Goal: Transaction & Acquisition: Purchase product/service

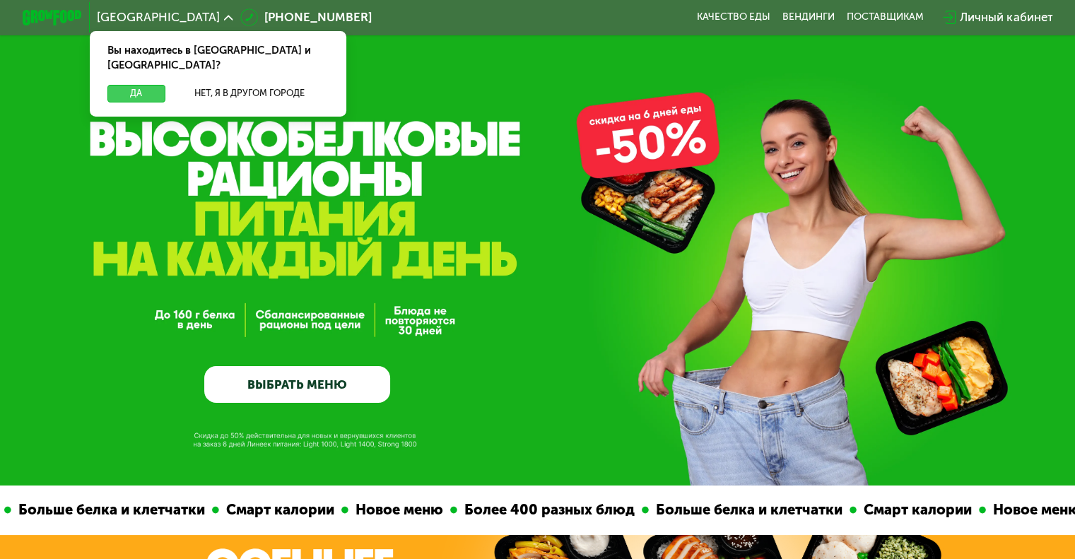
click at [146, 85] on button "Да" at bounding box center [135, 94] width 57 height 18
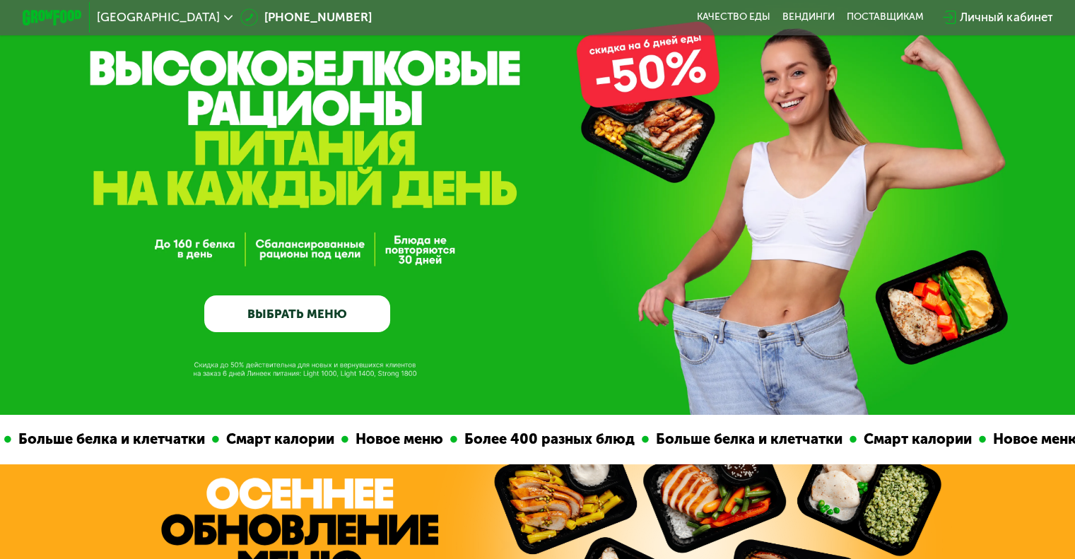
click at [342, 312] on link "ВЫБРАТЬ МЕНЮ" at bounding box center [297, 313] width 186 height 37
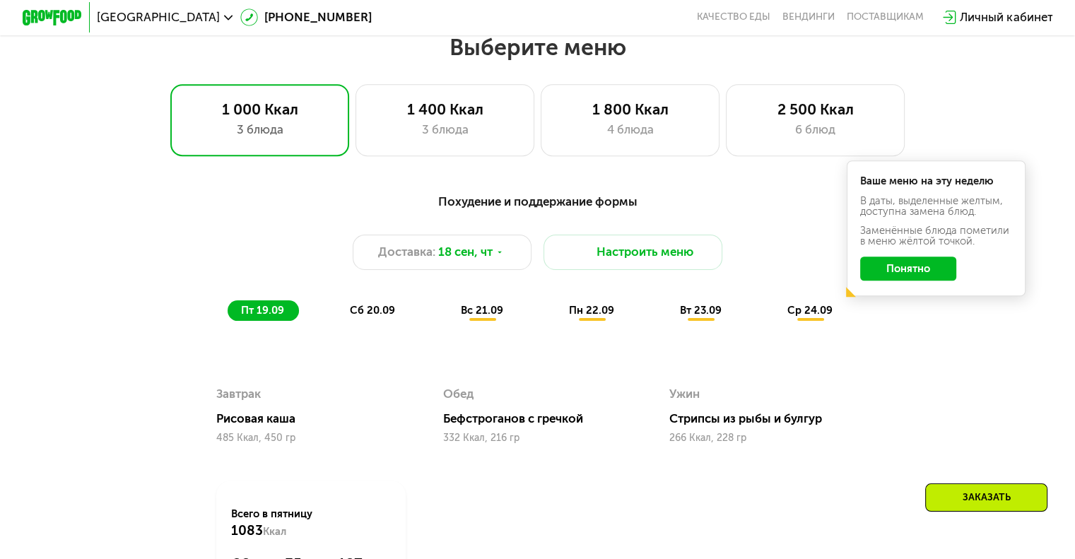
scroll to position [950, 0]
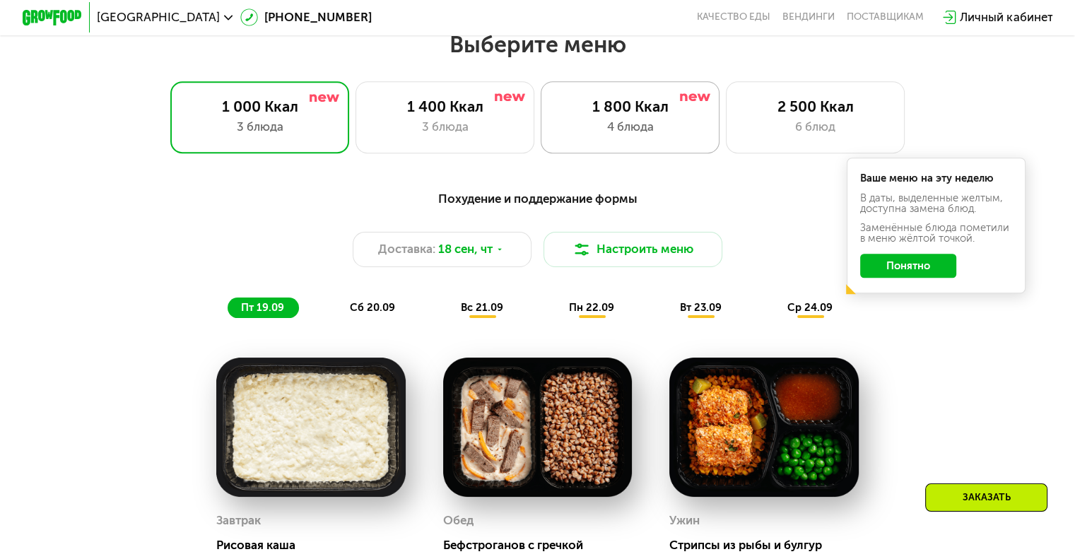
click at [626, 104] on div "1 800 Ккал" at bounding box center [630, 107] width 148 height 18
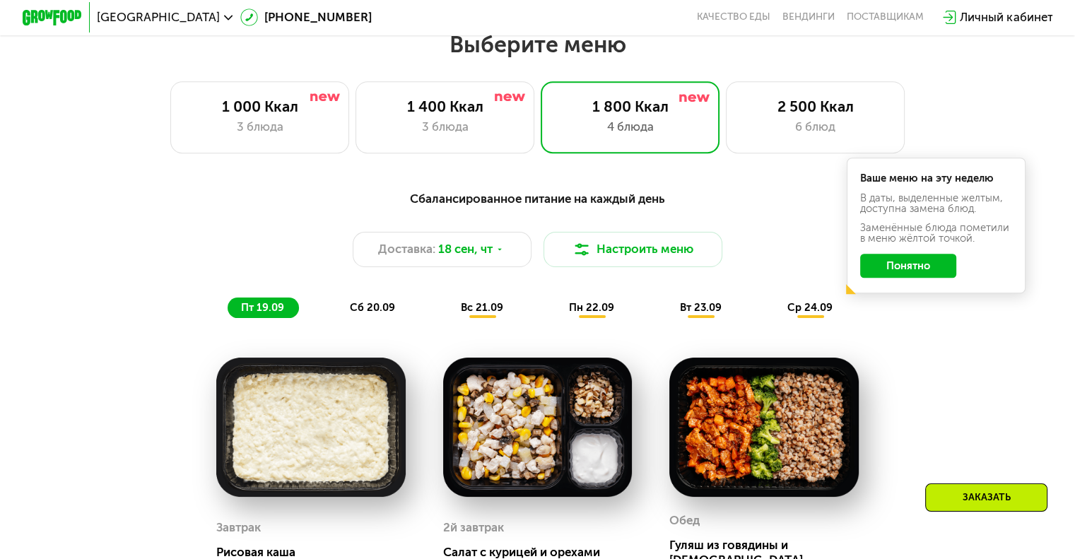
click at [946, 324] on div "Сбалансированное питание на каждый день Доставка: [DATE] Настроить меню пт 19.0…" at bounding box center [538, 253] width 902 height 147
click at [964, 357] on div "Сбалансированное питание на каждый день Доставка: [DATE] Настроить меню пт 19.0…" at bounding box center [537, 497] width 919 height 634
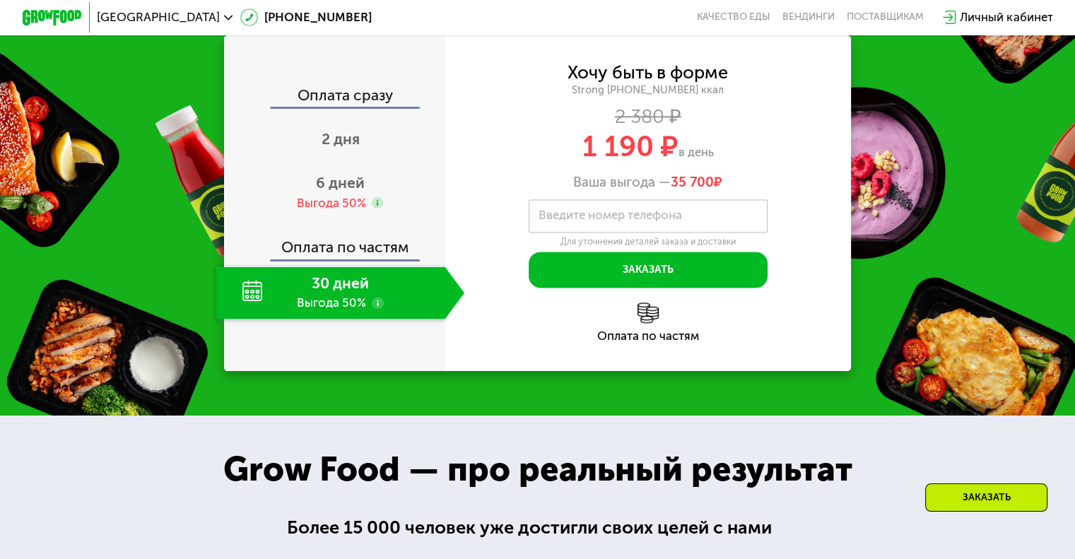
scroll to position [1868, 0]
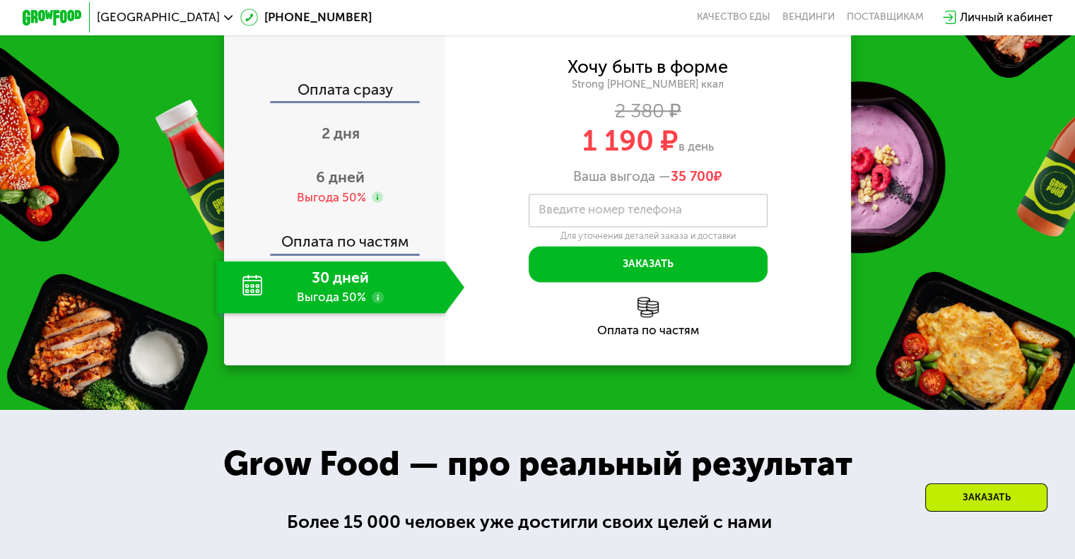
click at [330, 313] on div "30 дней Выгода 50%" at bounding box center [330, 287] width 228 height 52
click at [365, 254] on div "Оплата по частям" at bounding box center [335, 236] width 220 height 35
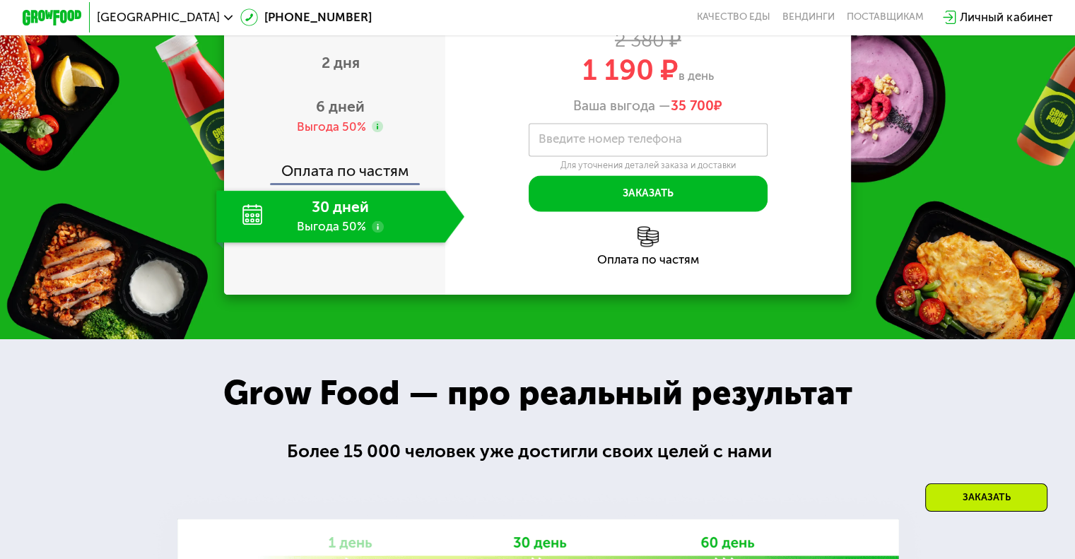
click at [329, 242] on div "30 дней Выгода 50%" at bounding box center [330, 216] width 228 height 52
click at [620, 157] on input "Введите номер телефона" at bounding box center [648, 140] width 239 height 34
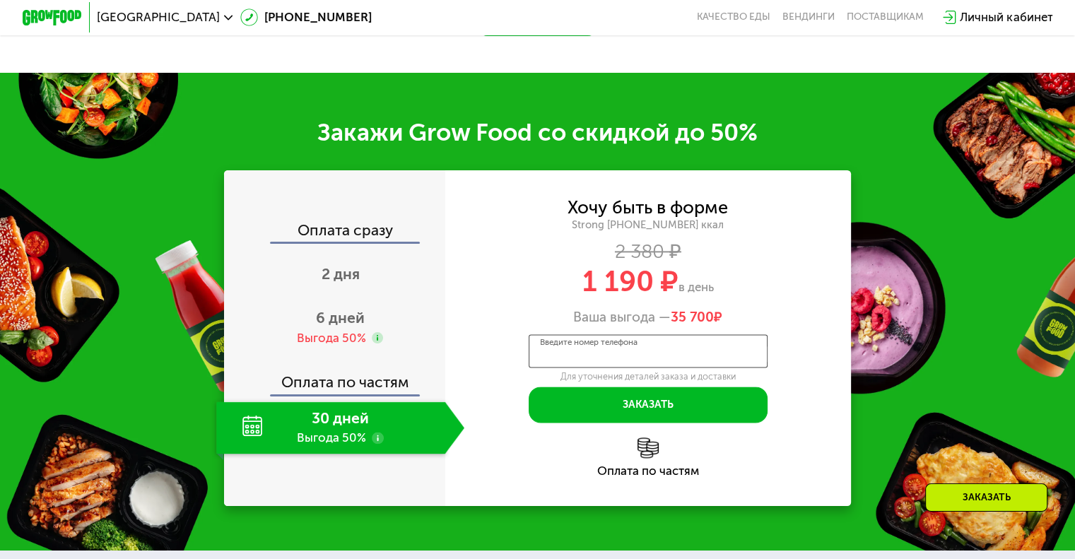
scroll to position [1727, 0]
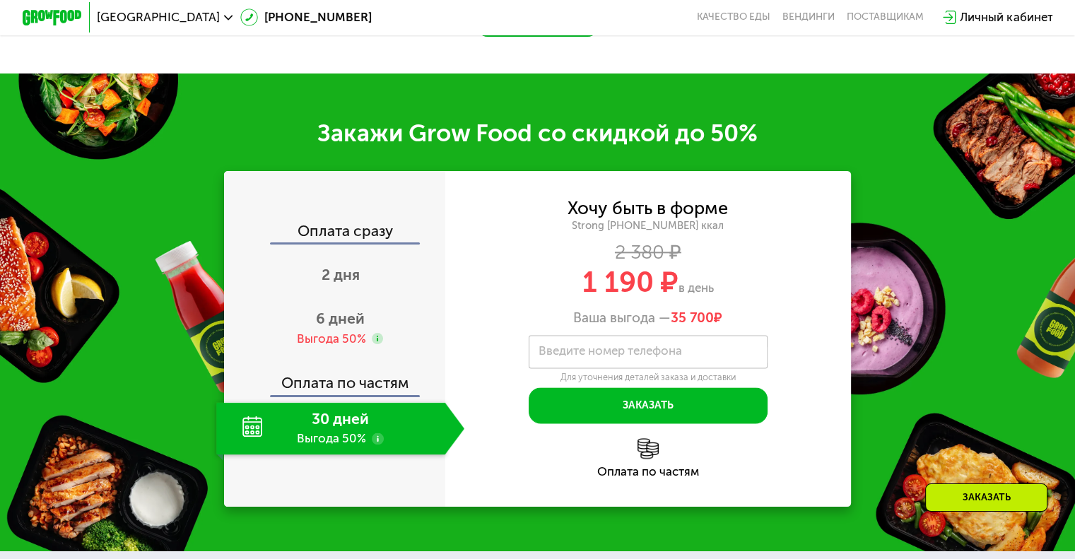
click at [985, 19] on div "Личный кабинет" at bounding box center [1006, 17] width 93 height 18
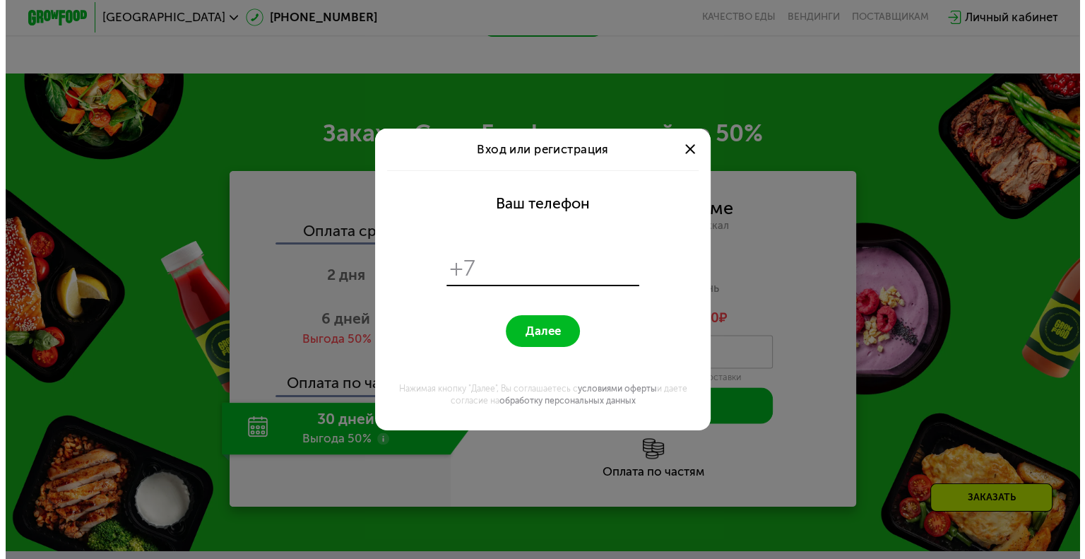
scroll to position [0, 0]
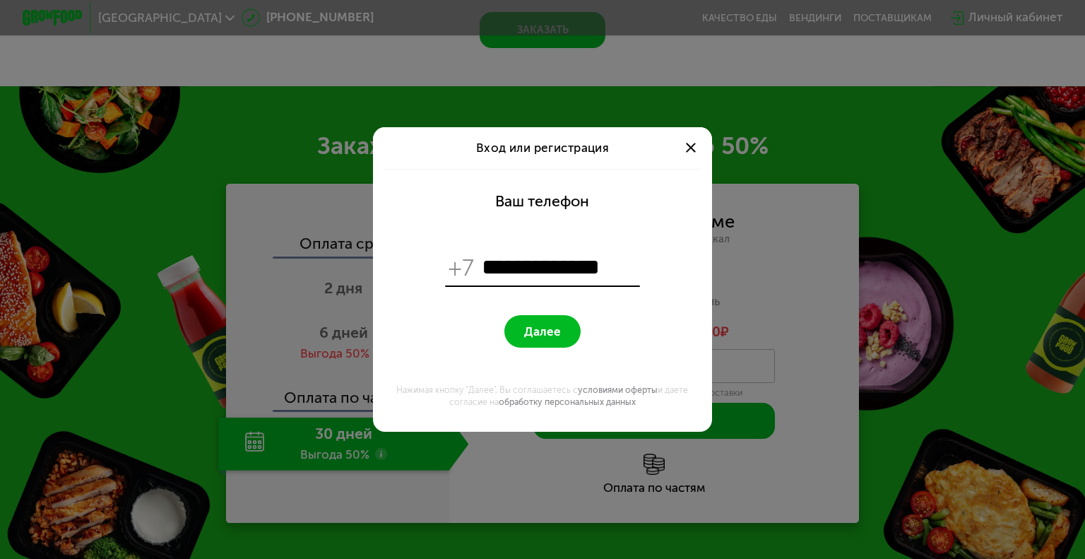
type input "**********"
click at [544, 315] on button "Далее" at bounding box center [543, 331] width 76 height 33
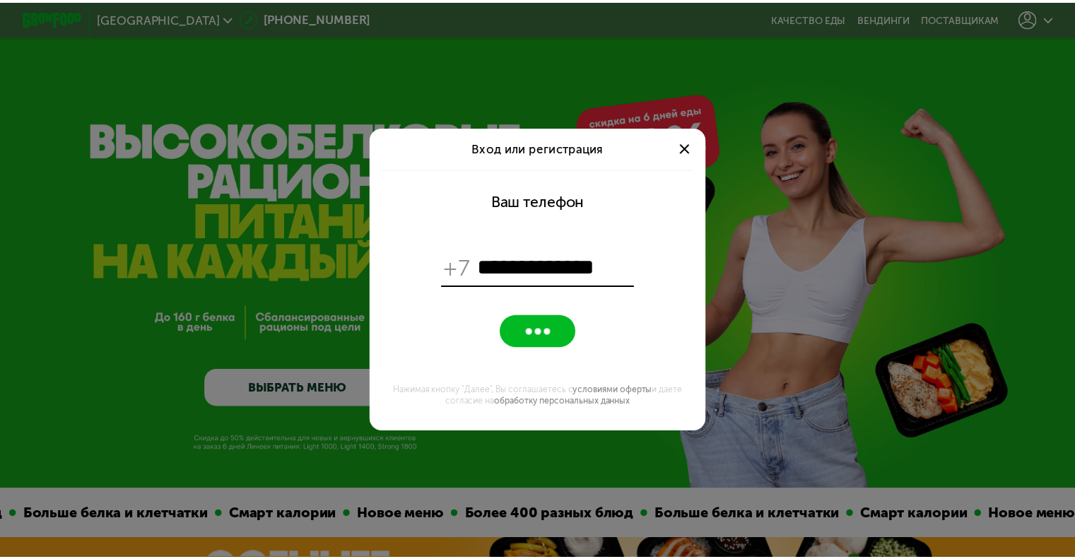
scroll to position [1727, 0]
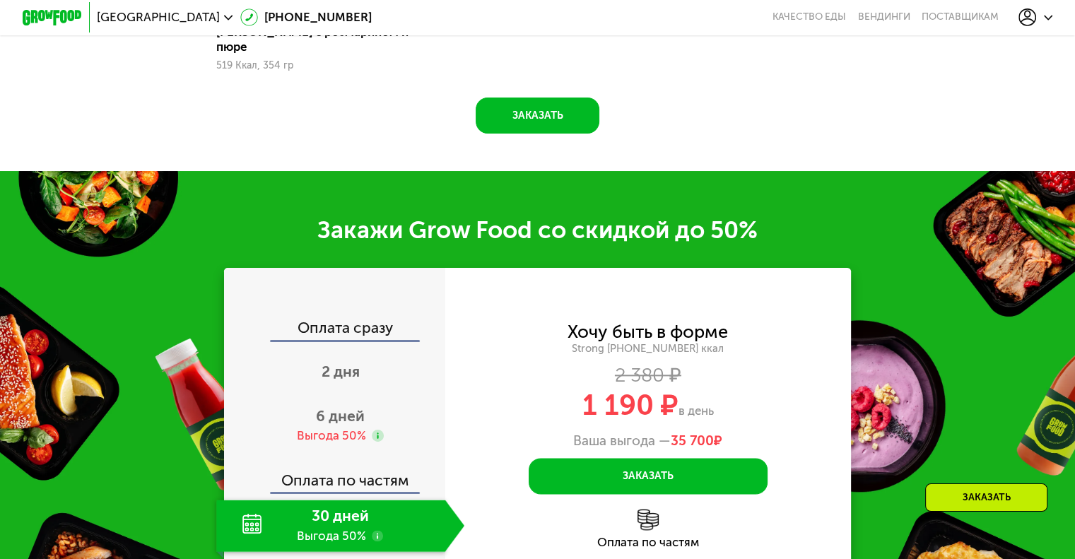
click at [1042, 2] on div at bounding box center [1035, 17] width 49 height 33
click at [1036, 12] on use at bounding box center [1027, 17] width 18 height 18
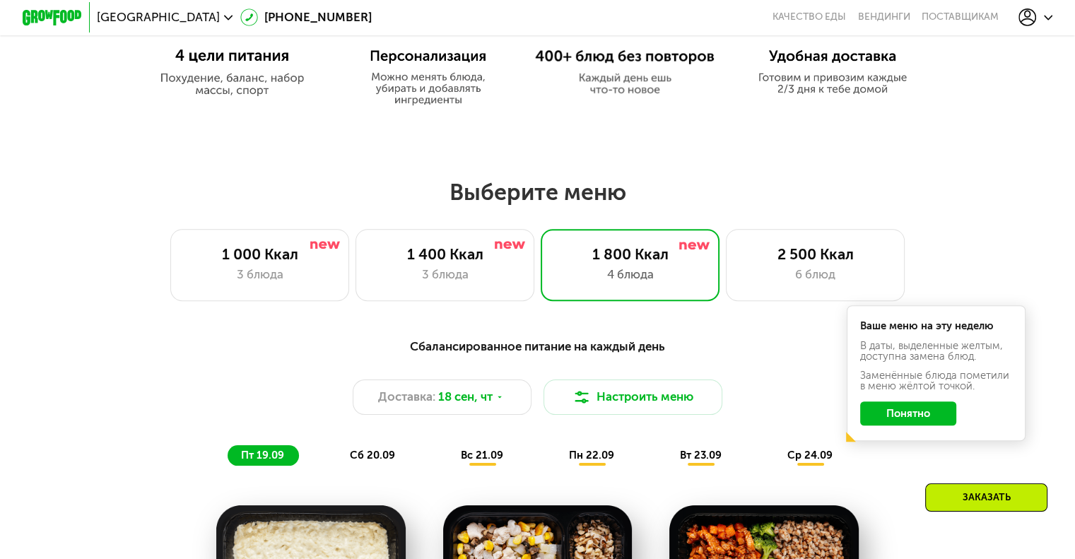
scroll to position [808, 0]
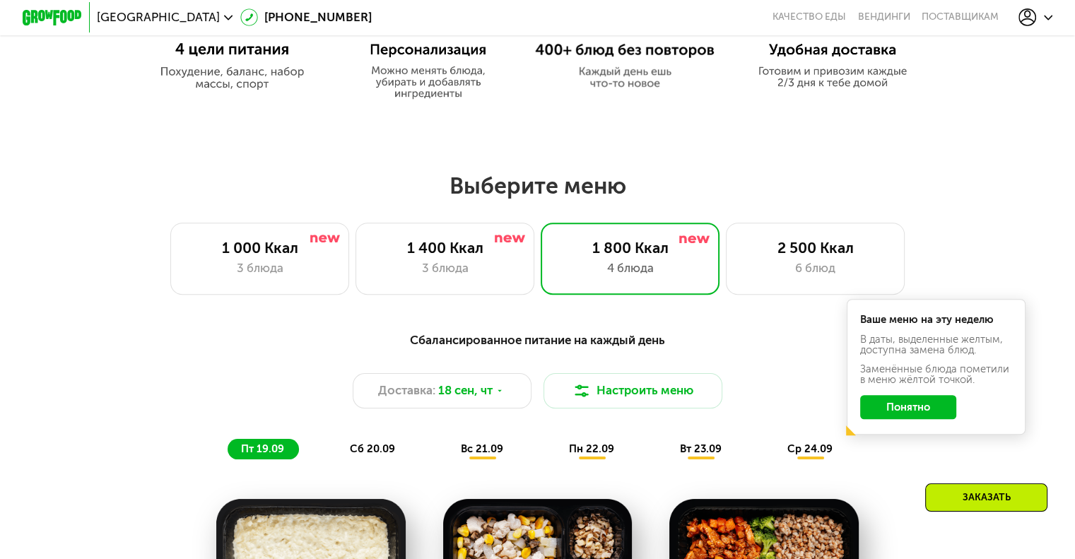
click at [924, 418] on button "Понятно" at bounding box center [908, 407] width 96 height 24
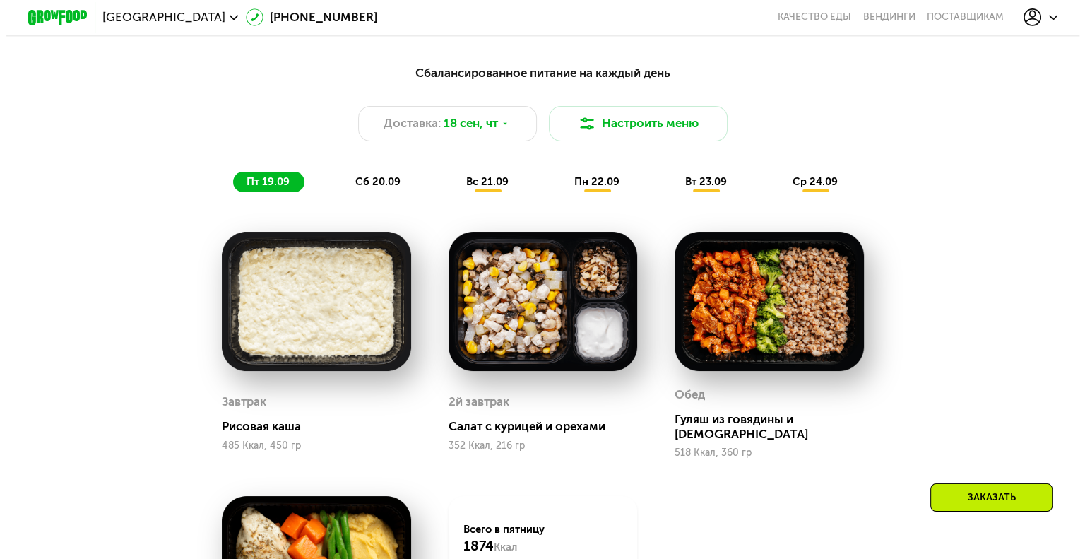
scroll to position [1091, 0]
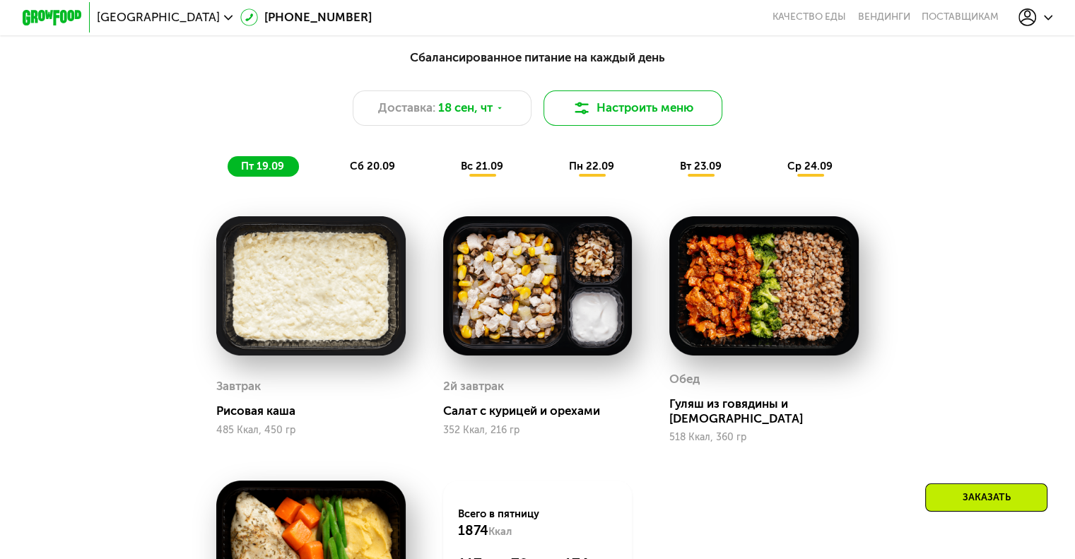
click at [653, 111] on button "Настроить меню" at bounding box center [632, 108] width 179 height 36
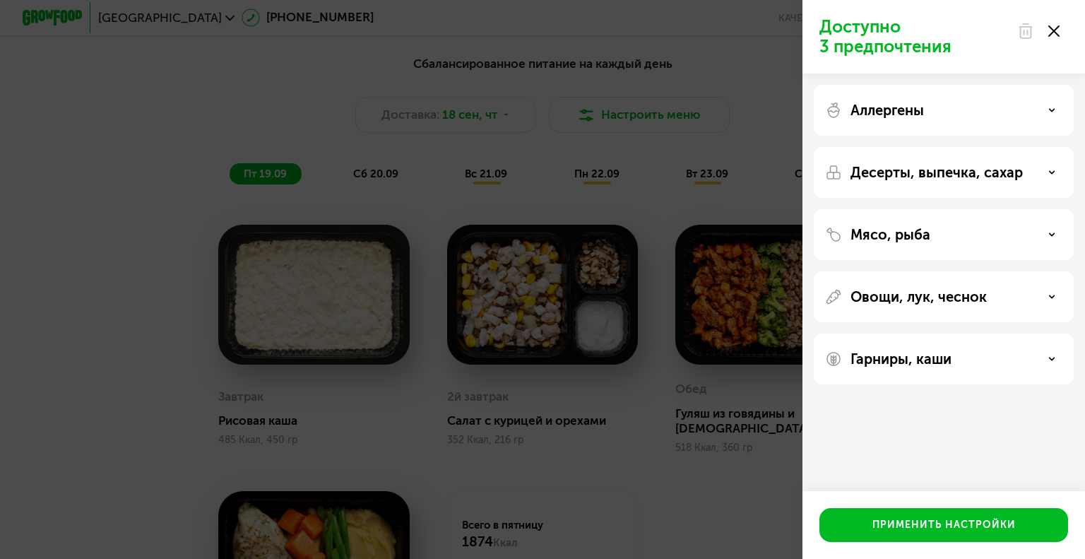
click at [998, 109] on div "Аллергены" at bounding box center [943, 110] width 237 height 17
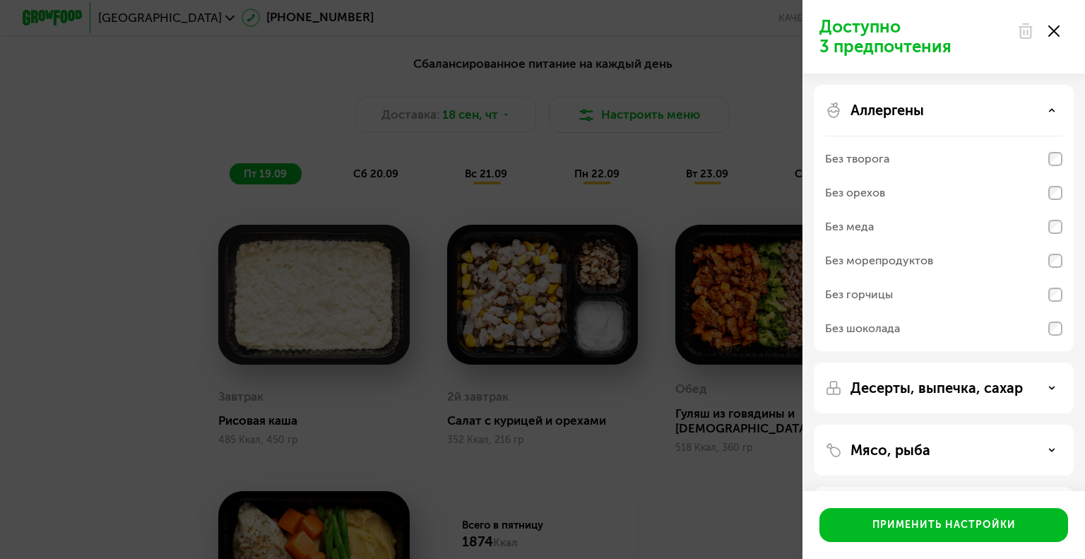
click at [998, 109] on div "Аллергены" at bounding box center [943, 110] width 237 height 17
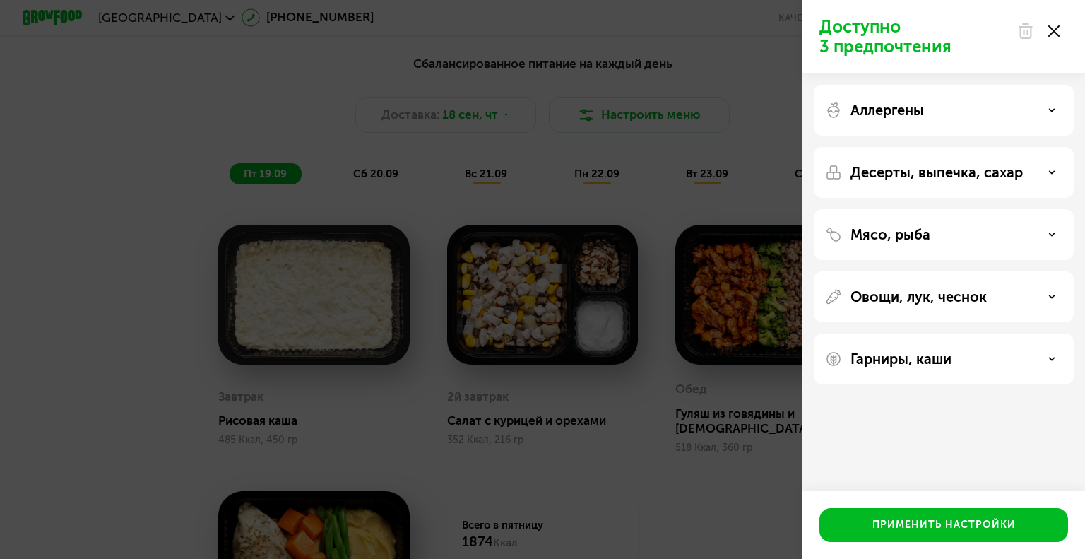
click at [998, 175] on p "Десерты, выпечка, сахар" at bounding box center [937, 172] width 172 height 17
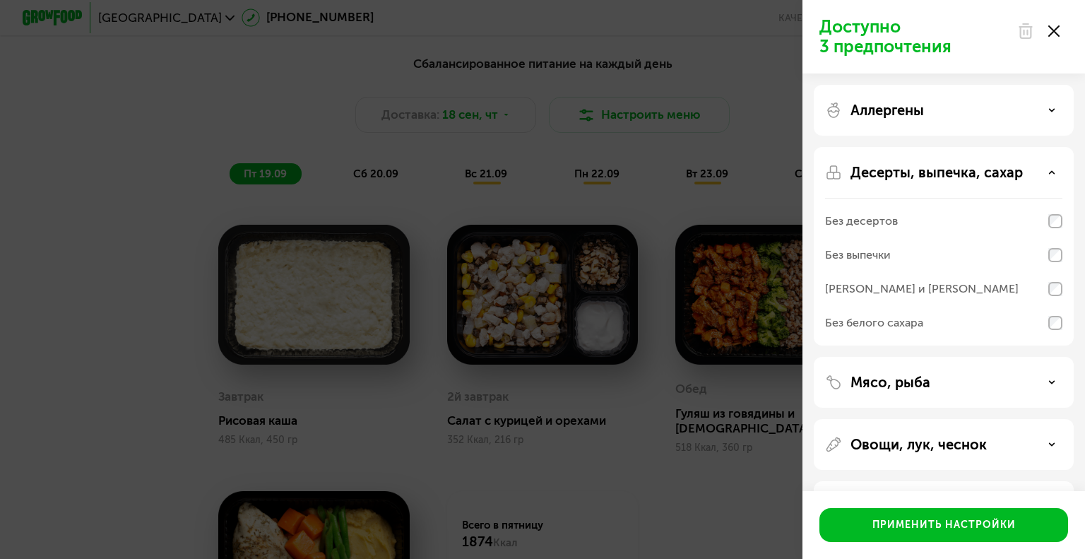
click at [998, 175] on p "Десерты, выпечка, сахар" at bounding box center [937, 172] width 172 height 17
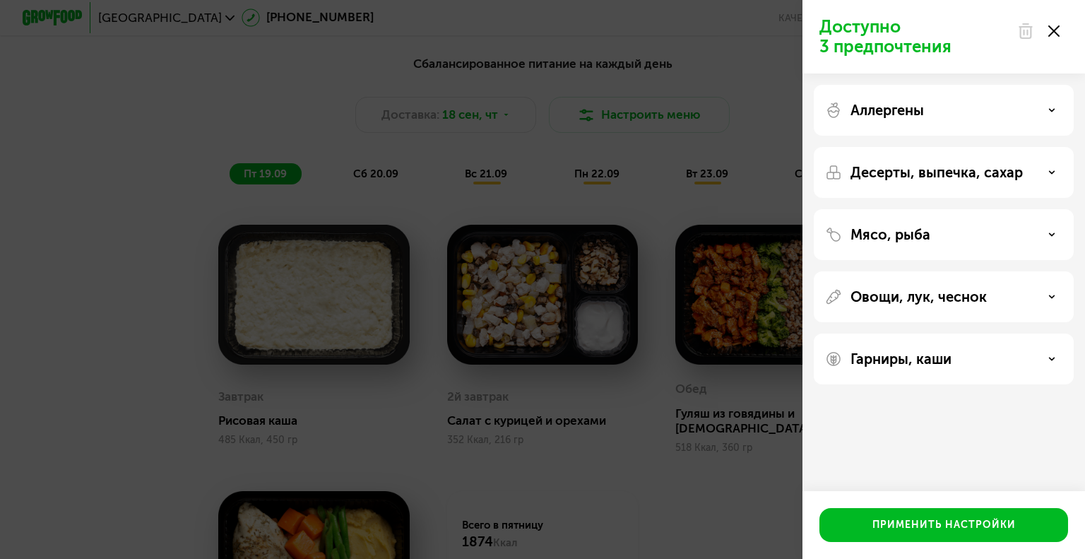
click at [961, 243] on div "Мясо, рыба" at bounding box center [944, 234] width 260 height 51
click at [955, 237] on div "Мясо, рыба" at bounding box center [943, 234] width 237 height 17
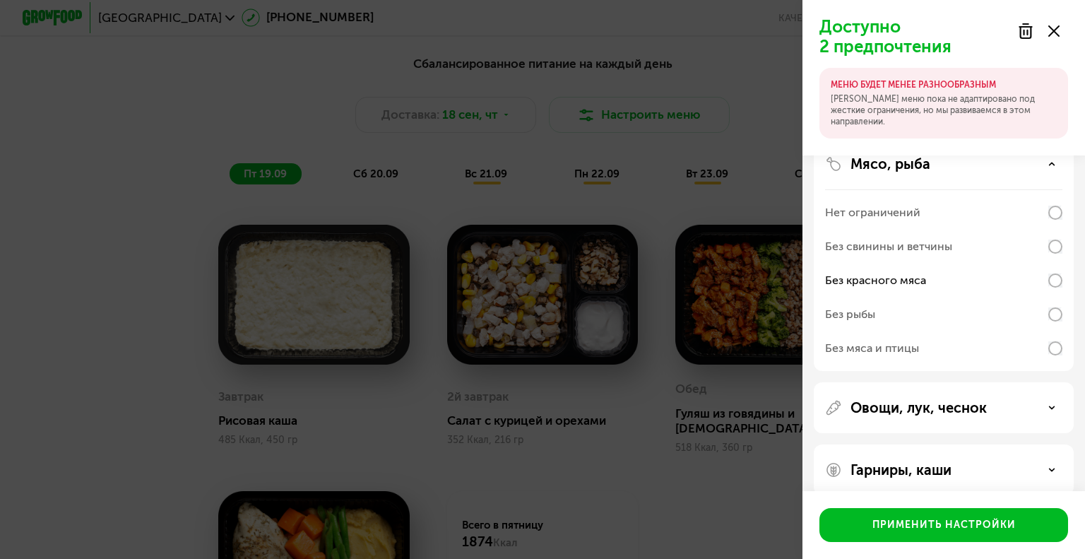
click at [1054, 324] on div "Без рыбы" at bounding box center [943, 314] width 237 height 34
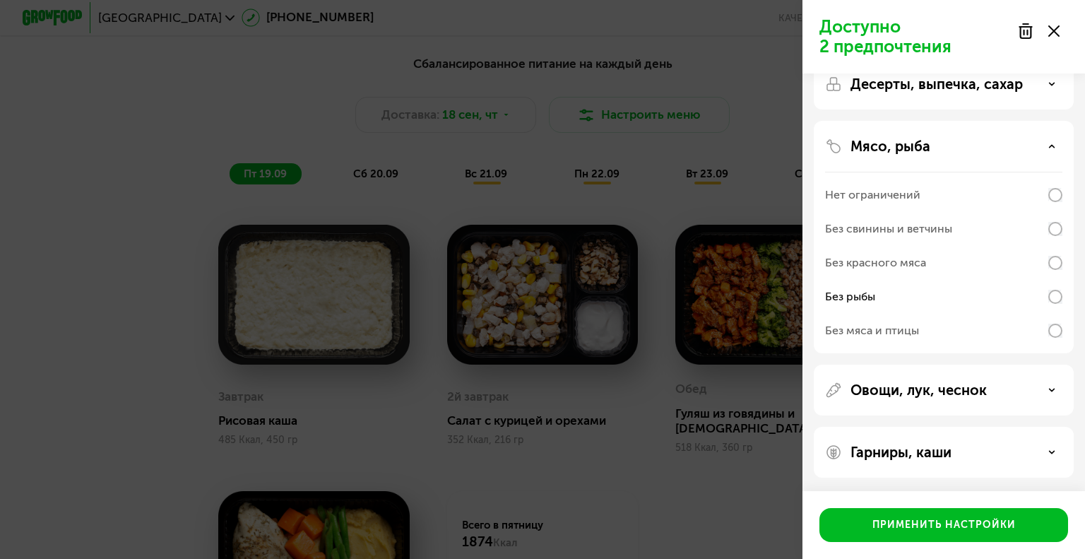
click at [1018, 391] on div "Овощи, лук, чеснок" at bounding box center [943, 390] width 237 height 17
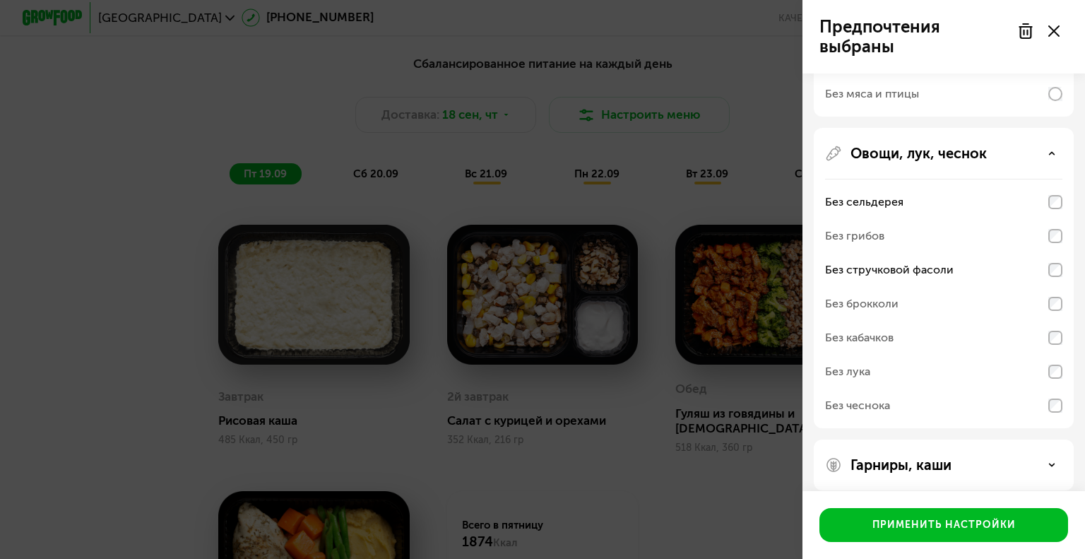
scroll to position [338, 0]
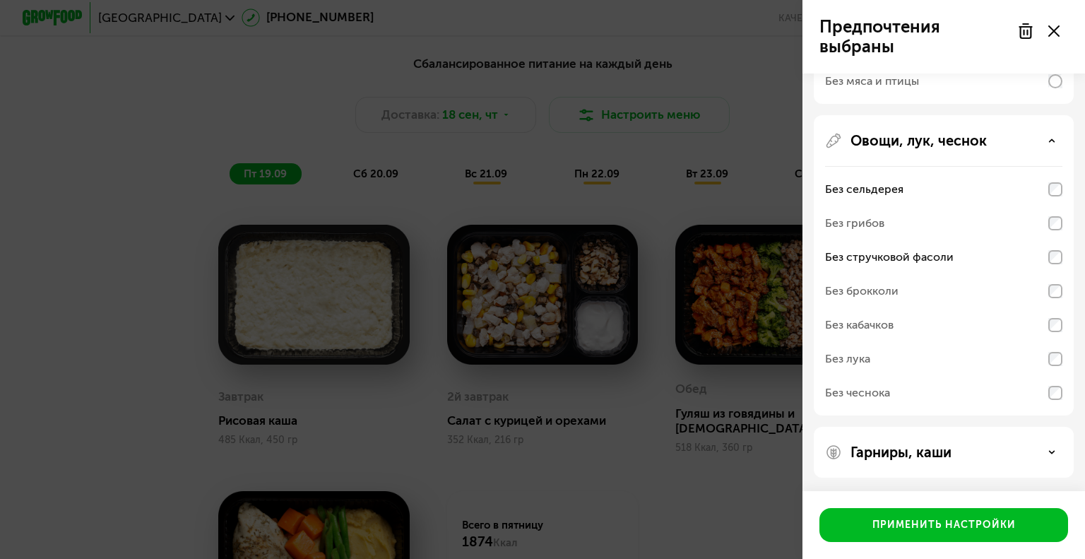
click at [972, 452] on div "Гарниры, каши" at bounding box center [943, 452] width 237 height 17
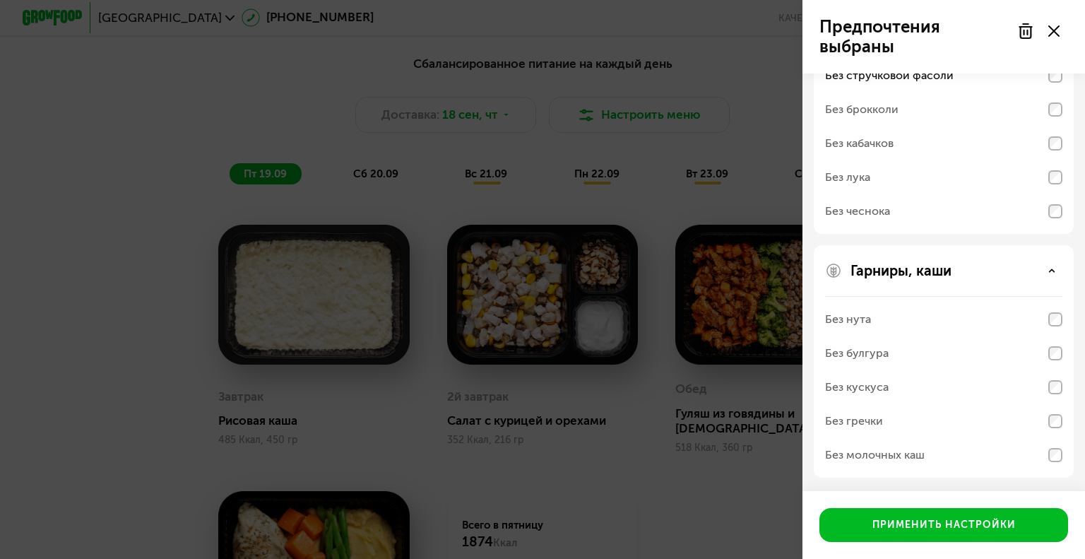
click at [1059, 394] on div "Без кускуса" at bounding box center [943, 387] width 237 height 34
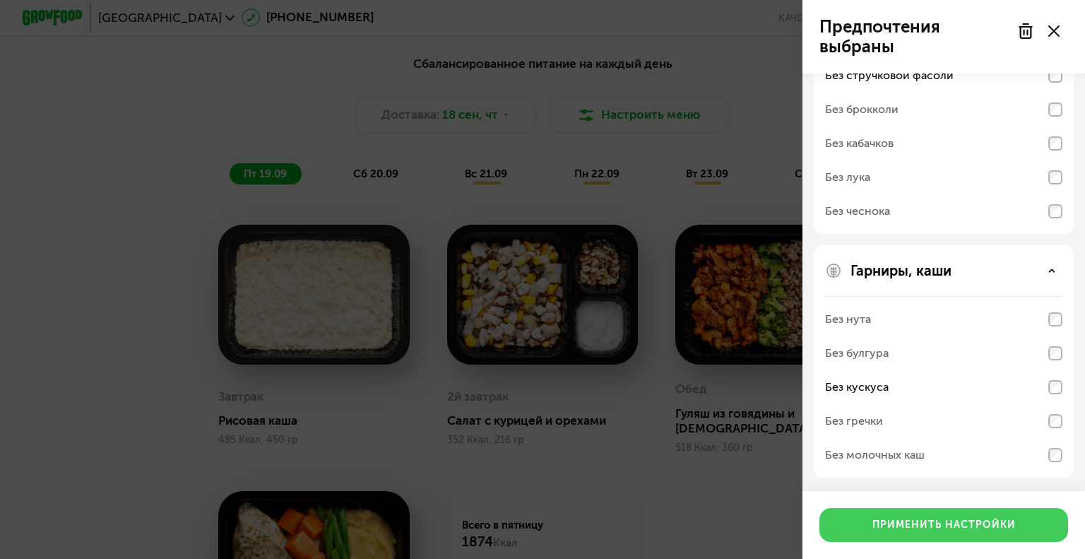
click at [950, 524] on div "Применить настройки" at bounding box center [944, 525] width 143 height 14
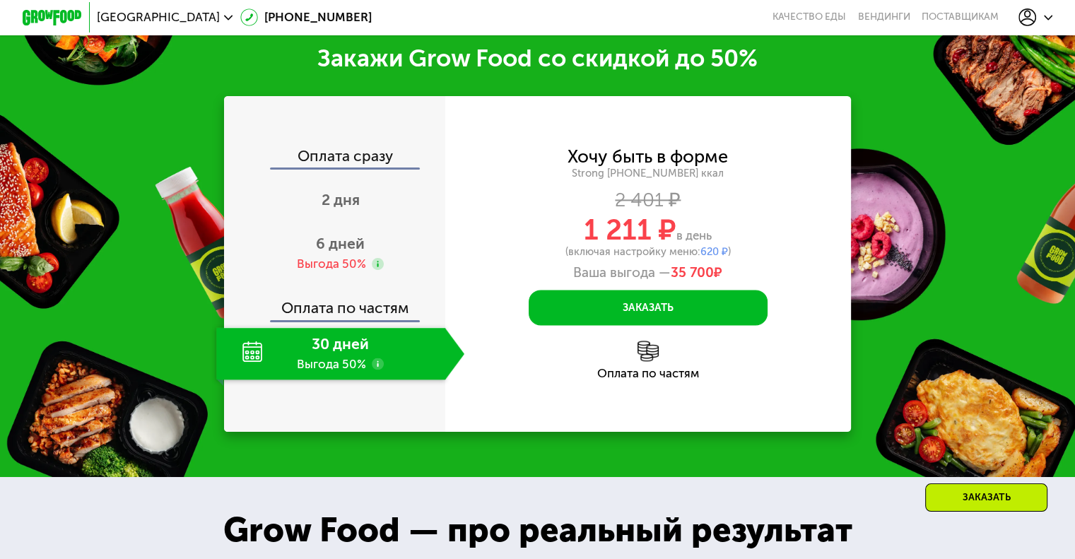
scroll to position [1939, 0]
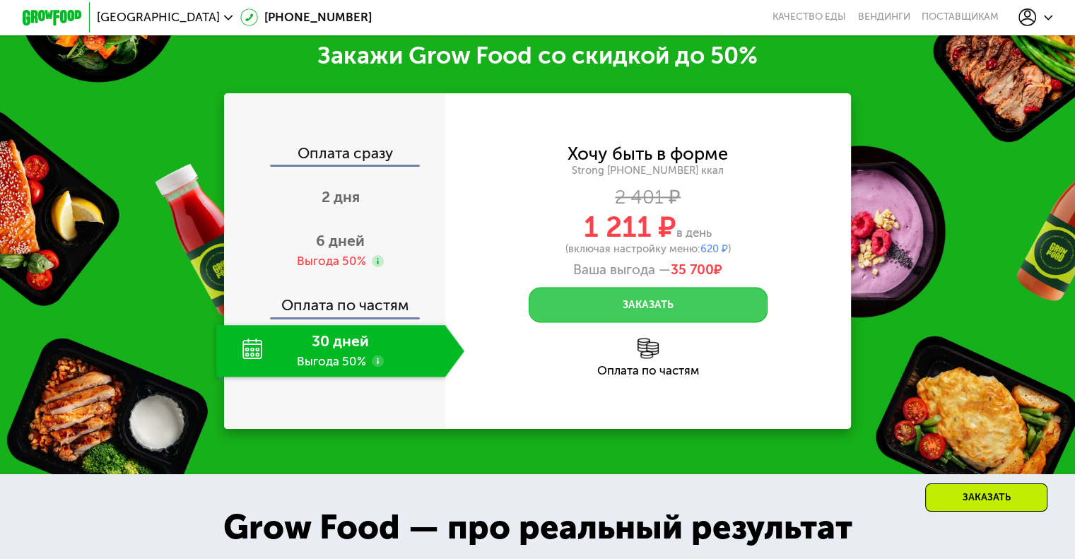
click at [678, 290] on button "Заказать" at bounding box center [648, 305] width 239 height 36
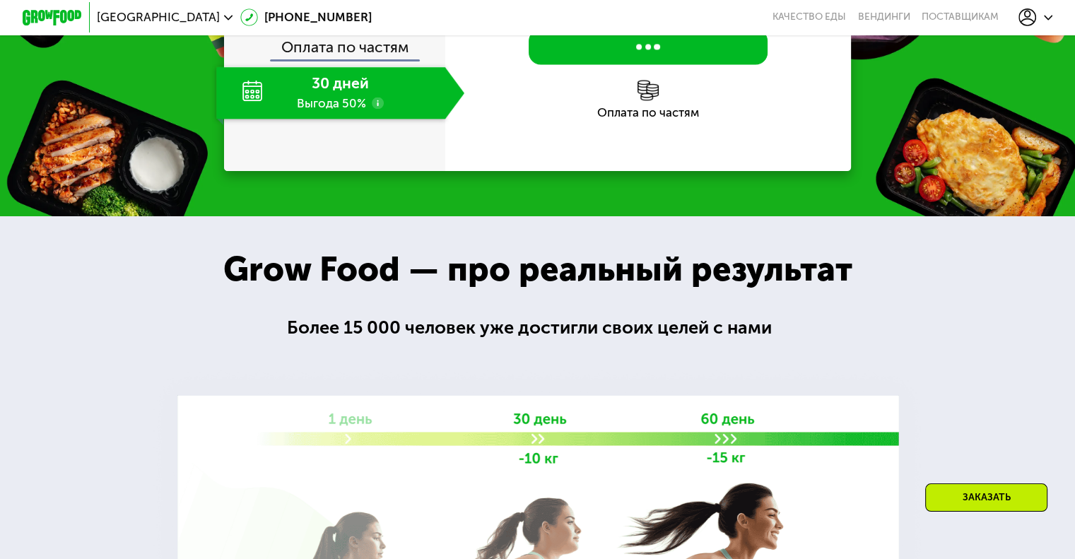
scroll to position [2222, 0]
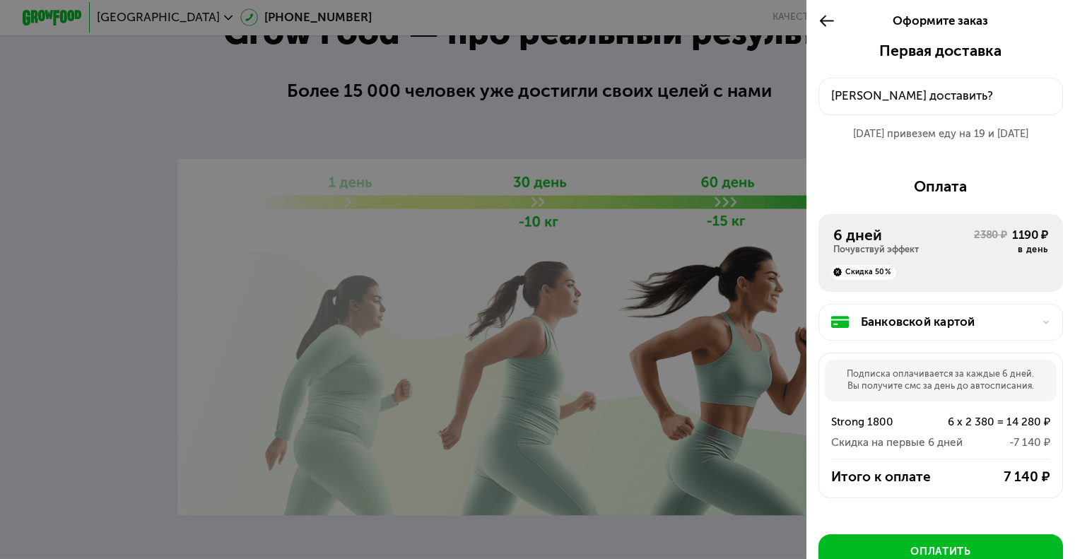
click at [543, 95] on div at bounding box center [537, 279] width 1075 height 559
click at [821, 20] on use at bounding box center [827, 21] width 14 height 11
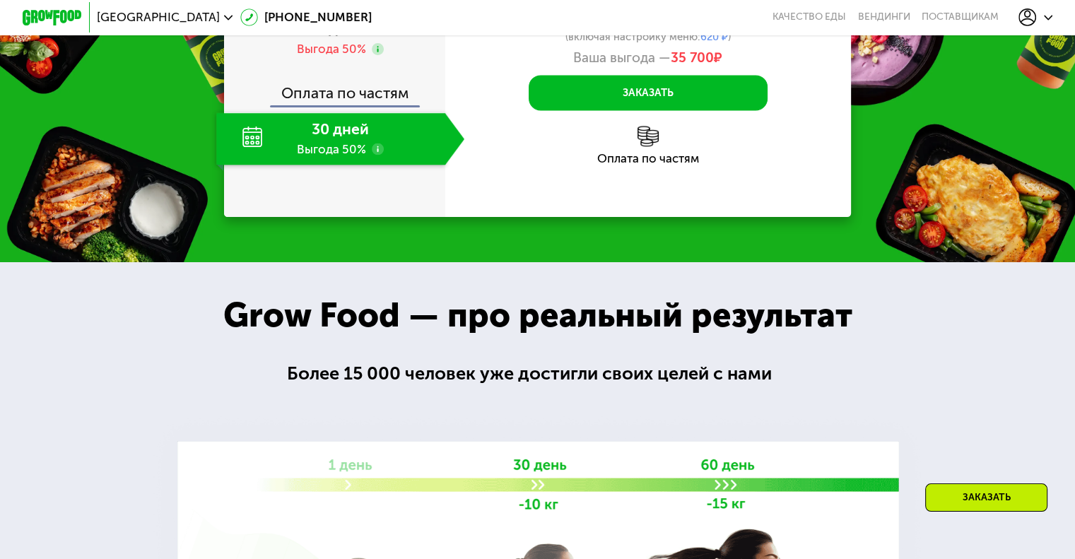
scroll to position [2151, 0]
click at [365, 126] on div "30 дней Выгода 50%" at bounding box center [330, 138] width 228 height 52
click at [261, 126] on div "30 дней Выгода 50%" at bounding box center [330, 138] width 228 height 52
click at [319, 122] on div "30 дней Выгода 50%" at bounding box center [330, 138] width 228 height 52
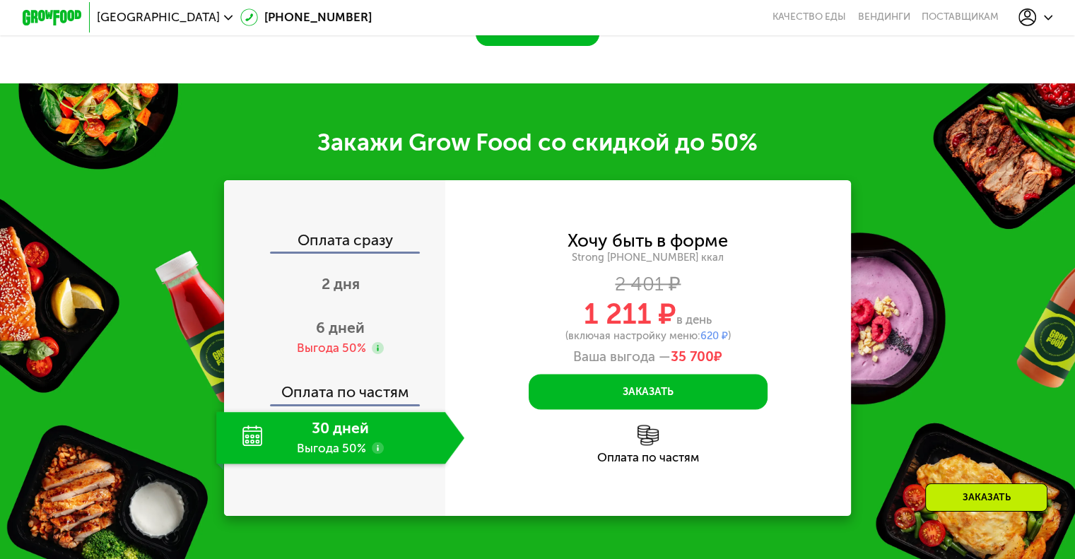
scroll to position [1868, 0]
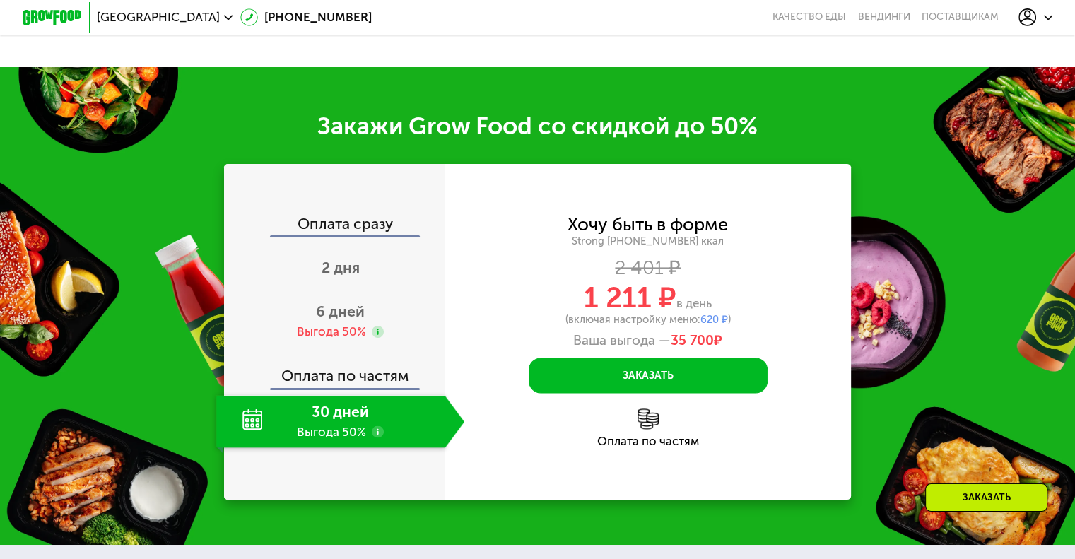
click at [372, 425] on icon at bounding box center [378, 431] width 12 height 12
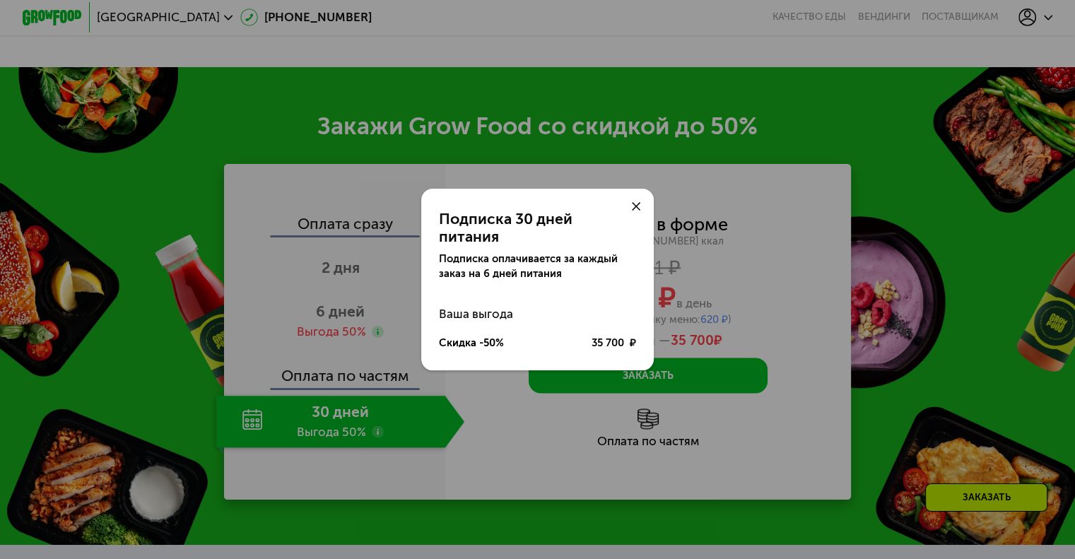
click at [765, 289] on div "Подписка 30 дней питания Подписка оплачивается за каждый заказ на 6 дней питани…" at bounding box center [537, 279] width 1075 height 559
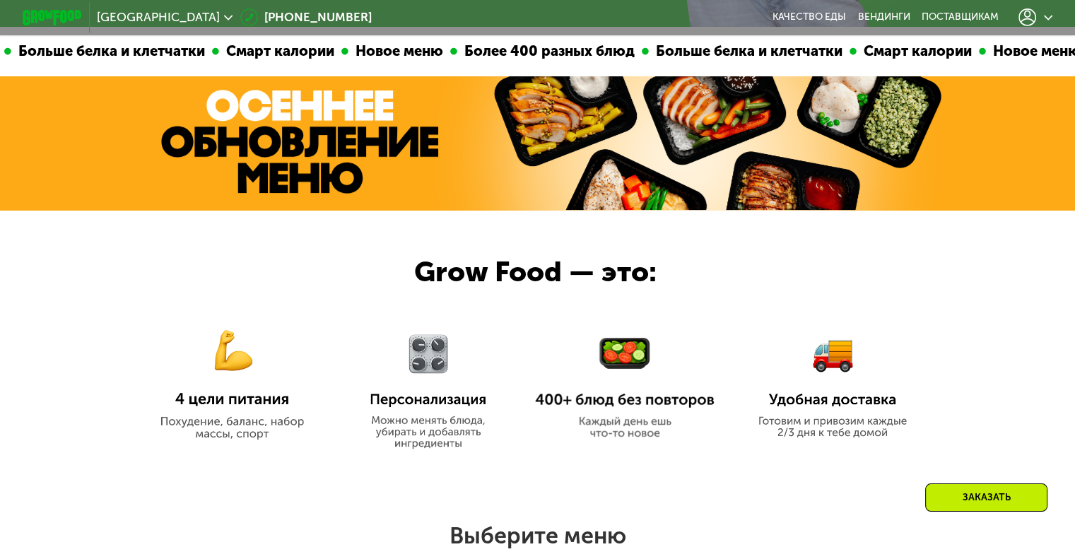
scroll to position [384, 0]
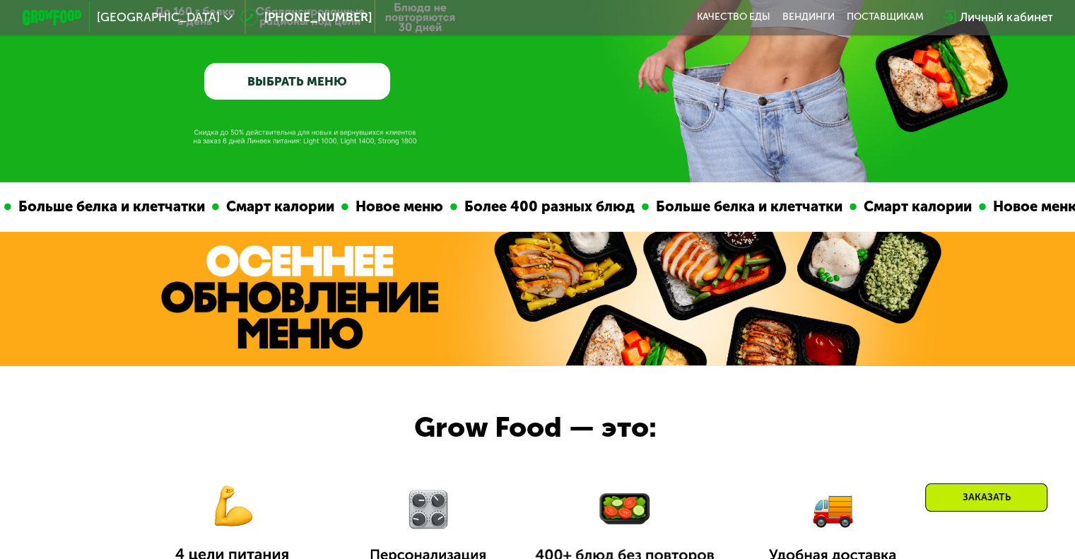
scroll to position [495, 0]
